Goal: Task Accomplishment & Management: Use online tool/utility

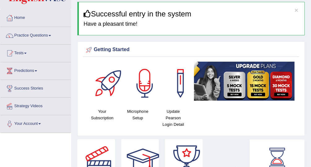
scroll to position [22, 0]
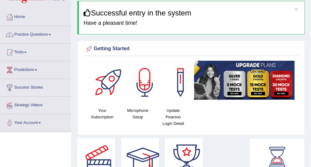
click at [14, 54] on div at bounding box center [9, 52] width 9 height 9
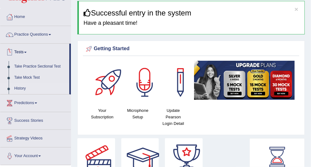
click at [23, 89] on link "History" at bounding box center [40, 88] width 58 height 11
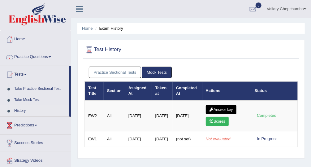
click at [108, 77] on link "Practice Sectional Tests" at bounding box center [115, 71] width 53 height 11
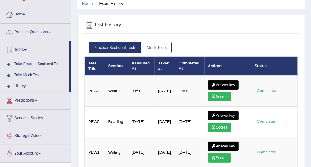
scroll to position [7, 0]
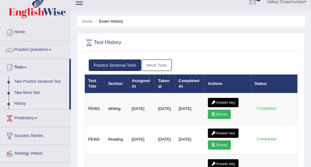
click at [30, 84] on link "Take Practice Sectional Test" at bounding box center [40, 81] width 58 height 11
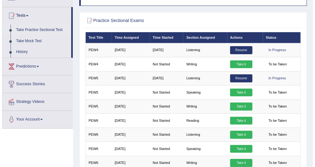
scroll to position [56, 0]
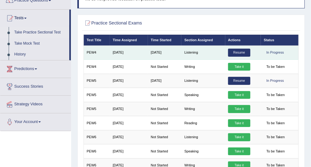
click at [241, 54] on link "Resume" at bounding box center [239, 53] width 22 height 8
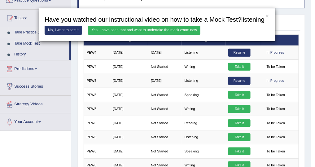
click at [110, 31] on link "Yes, I have seen that and want to undertake the mock exam now" at bounding box center [144, 30] width 112 height 9
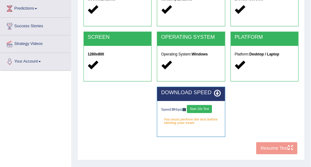
scroll to position [84, 0]
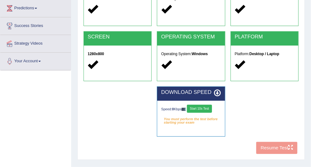
click at [281, 147] on div "COOKIES Cookies Enabled JAVASCRIPT Javascript Enabled BROWSER Browser: Chrome S…" at bounding box center [191, 66] width 218 height 181
click at [203, 109] on button "Start 10s Test" at bounding box center [199, 109] width 25 height 8
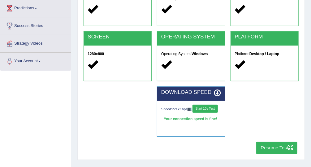
click at [278, 143] on button "Resume Test" at bounding box center [276, 148] width 41 height 12
click at [278, 113] on div "DOWNLOAD SPEED Speed: 7717 Kbps Start 10s Test Your connection speed is fine! S…" at bounding box center [191, 113] width 221 height 55
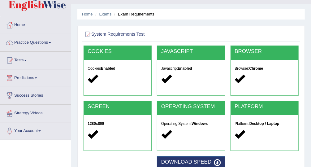
scroll to position [0, 0]
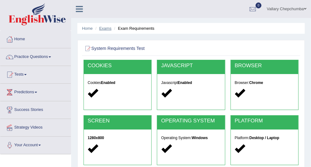
click at [106, 27] on link "Exams" at bounding box center [105, 28] width 12 height 5
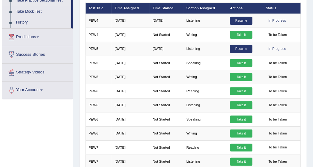
scroll to position [88, 0]
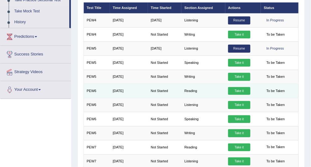
click at [238, 88] on link "Take it" at bounding box center [239, 91] width 22 height 8
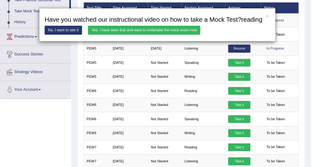
click at [108, 32] on link "Yes, I have seen that and want to undertake the mock exam now" at bounding box center [144, 30] width 112 height 9
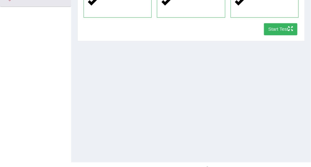
scroll to position [158, 0]
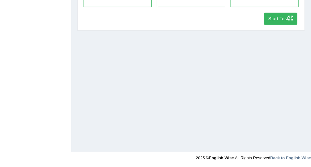
click at [289, 19] on icon "button" at bounding box center [290, 18] width 5 height 5
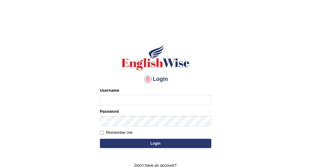
type input "Vallarie97"
click at [172, 147] on button "Login" at bounding box center [155, 143] width 111 height 9
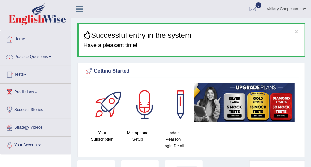
click at [17, 72] on link "Tests" at bounding box center [35, 73] width 71 height 15
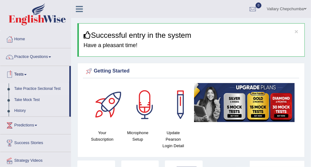
click at [36, 90] on link "Take Practice Sectional Test" at bounding box center [40, 88] width 58 height 11
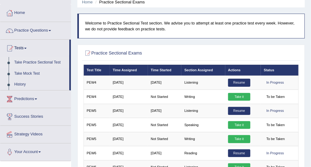
click at [71, 82] on li "Tests Take Practice Sectional Test Take Mock Test History" at bounding box center [35, 65] width 71 height 51
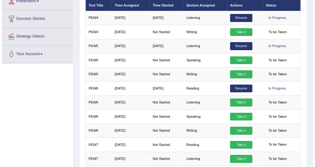
scroll to position [96, 0]
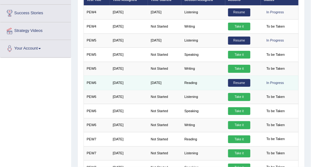
click at [238, 84] on link "Resume" at bounding box center [239, 83] width 22 height 8
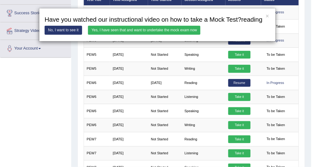
click at [164, 27] on link "Yes, I have seen that and want to undertake the mock exam now" at bounding box center [144, 30] width 112 height 9
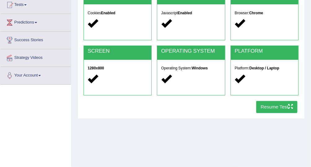
scroll to position [72, 0]
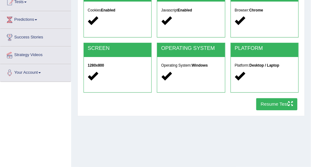
click at [277, 105] on button "Resume Test" at bounding box center [276, 104] width 41 height 12
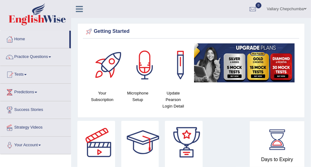
drag, startPoint x: 0, startPoint y: 0, endPoint x: 65, endPoint y: 104, distance: 122.8
click at [65, 104] on link "Success Stories" at bounding box center [35, 108] width 71 height 15
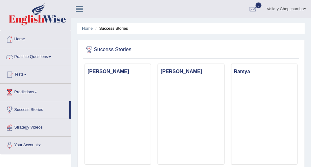
click at [252, 9] on div at bounding box center [252, 9] width 9 height 9
